Goal: Transaction & Acquisition: Purchase product/service

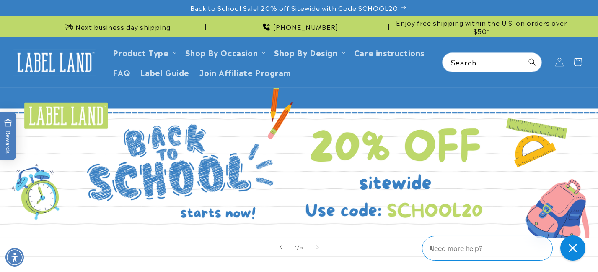
click at [560, 62] on icon at bounding box center [560, 62] width 8 height 8
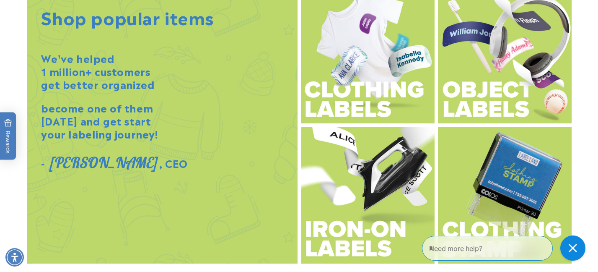
scroll to position [965, 0]
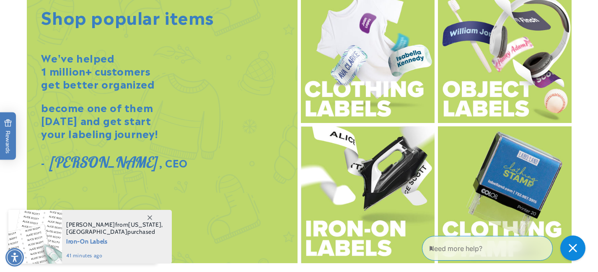
click at [484, 90] on img at bounding box center [505, 54] width 134 height 137
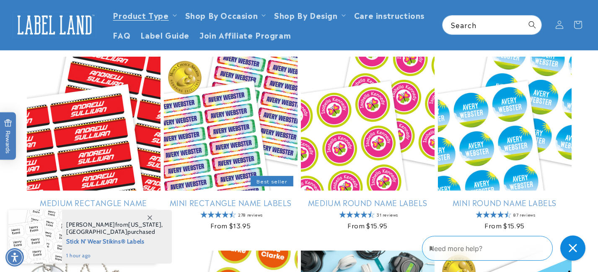
scroll to position [461, 0]
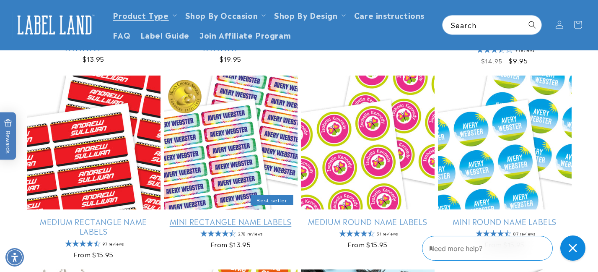
click at [244, 216] on link "Mini Rectangle Name Labels" at bounding box center [231, 221] width 134 height 10
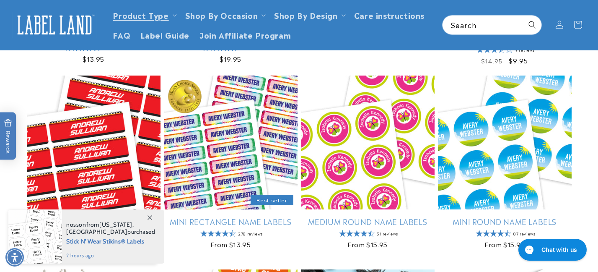
click at [108, 216] on link "Medium Rectangle Name Labels" at bounding box center [94, 226] width 134 height 20
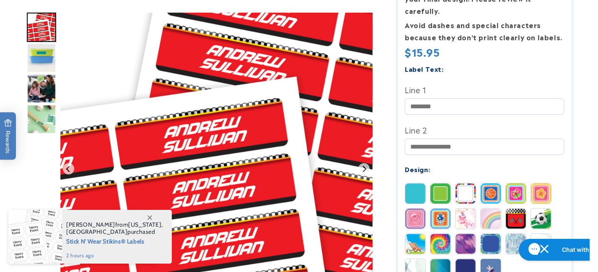
click at [39, 117] on img "Go to slide 4" at bounding box center [41, 118] width 29 height 29
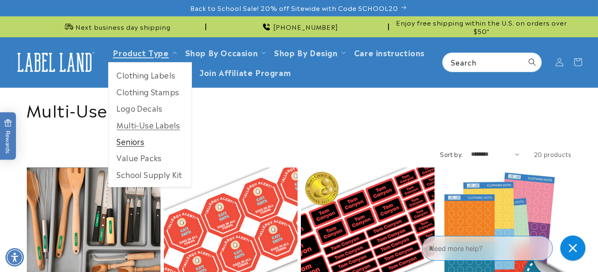
click at [127, 139] on link "Seniors" at bounding box center [150, 141] width 83 height 16
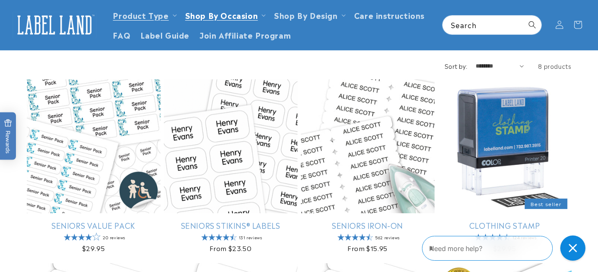
scroll to position [81, 0]
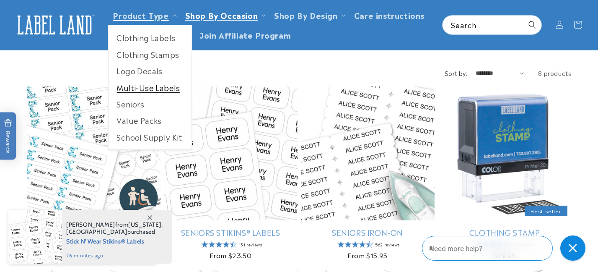
click at [154, 89] on link "Multi-Use Labels" at bounding box center [150, 87] width 83 height 16
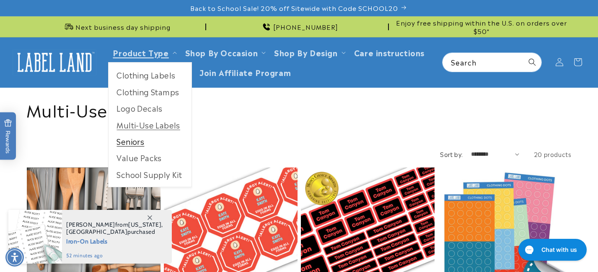
click at [133, 142] on link "Seniors" at bounding box center [150, 141] width 83 height 16
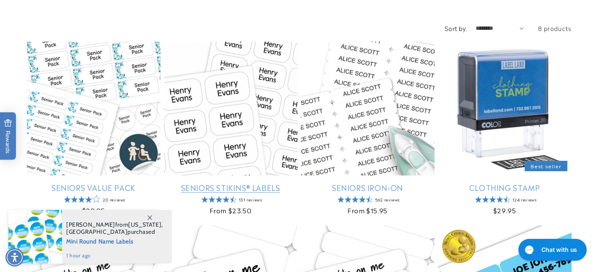
click at [198, 182] on link "Seniors Stikins® Labels" at bounding box center [231, 187] width 134 height 10
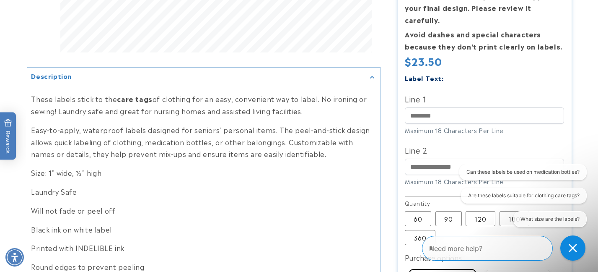
scroll to position [419, 0]
